Goal: Transaction & Acquisition: Book appointment/travel/reservation

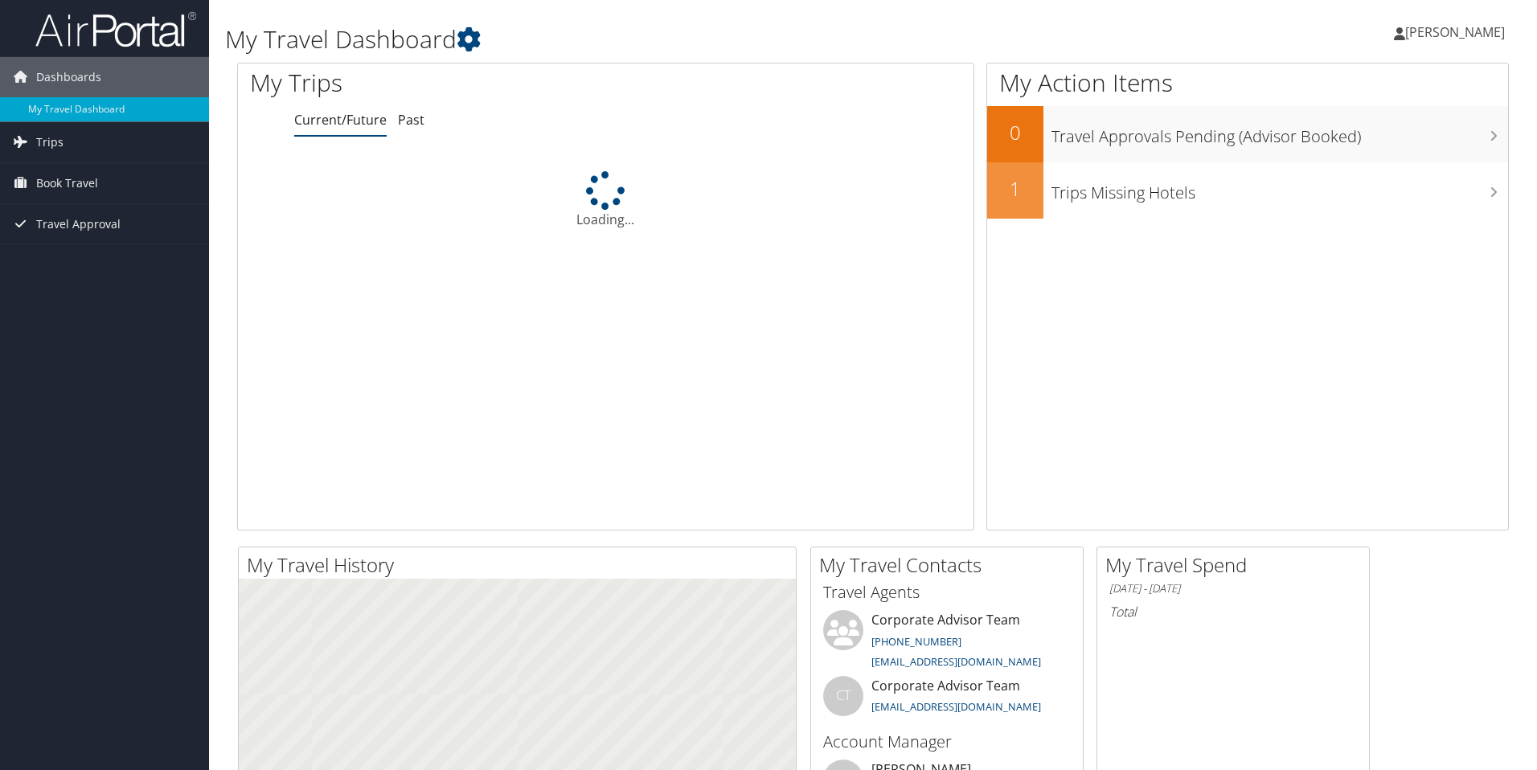
scroll to position [1, 0]
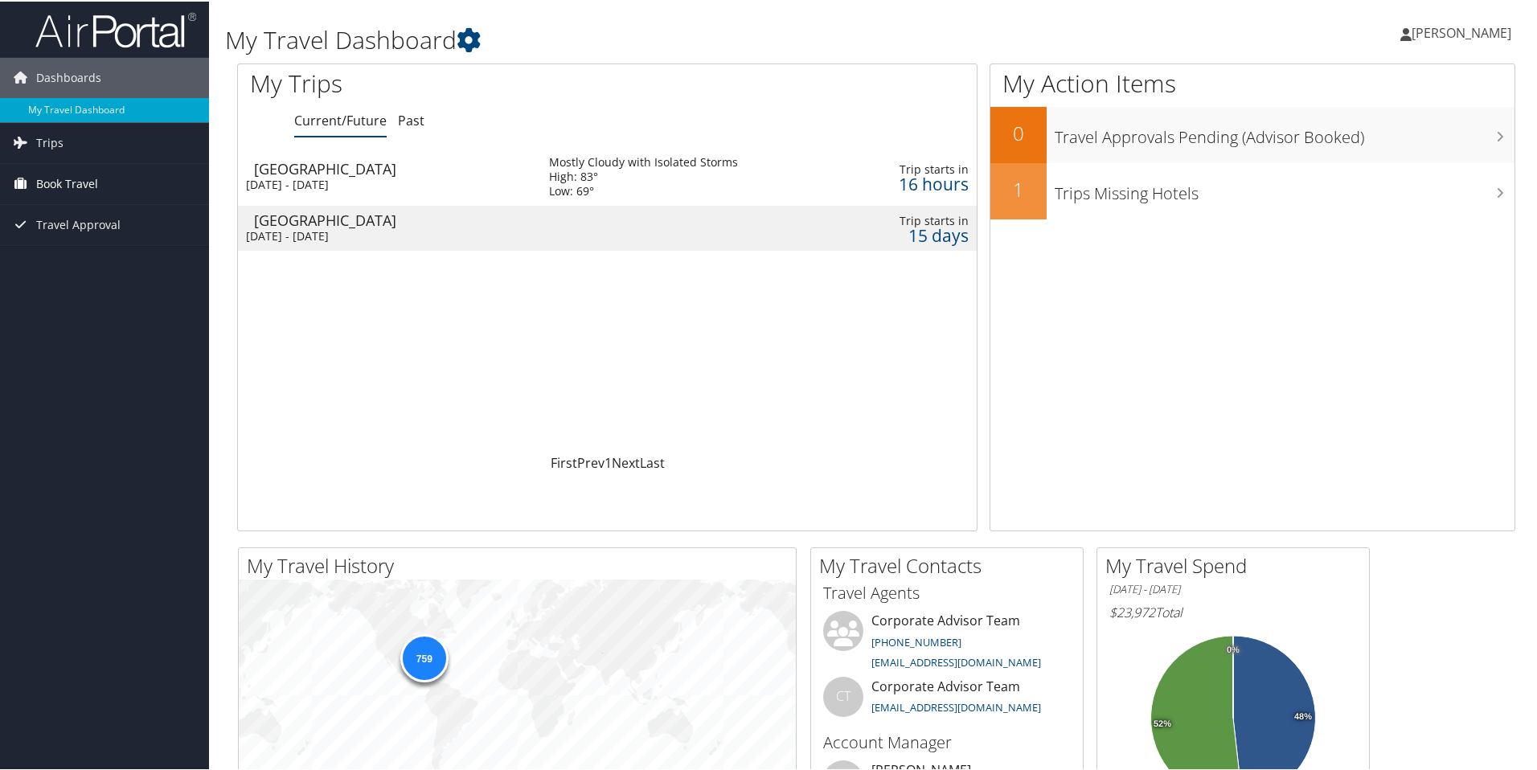
click at [120, 178] on link "Book Travel" at bounding box center [104, 182] width 209 height 40
click at [116, 268] on link "Book/Manage Online Trips" at bounding box center [104, 263] width 209 height 24
